Goal: Find specific page/section: Find specific page/section

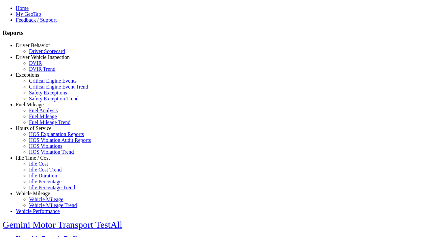
click at [38, 131] on link "Hours of Service" at bounding box center [34, 128] width 36 height 6
click at [43, 137] on link "HOS Explanation Reports" at bounding box center [56, 134] width 55 height 6
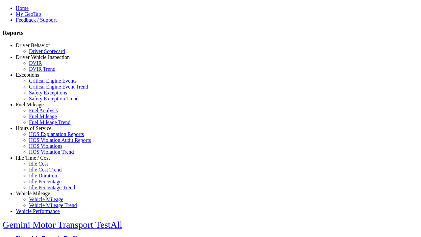
type input "**********"
type input "*********"
